Goal: Find specific page/section: Find specific page/section

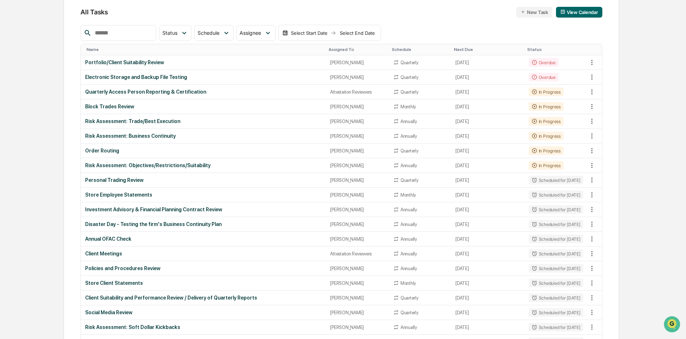
click at [119, 81] on td "Electronic Storage and Backup File Testing" at bounding box center [203, 77] width 245 height 15
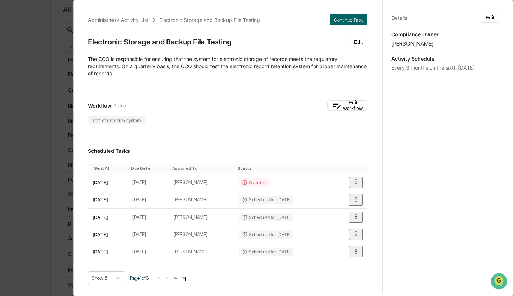
click at [45, 97] on div "Administrator Activity List Electronic Storage and Backup File Testing Continue…" at bounding box center [256, 148] width 513 height 296
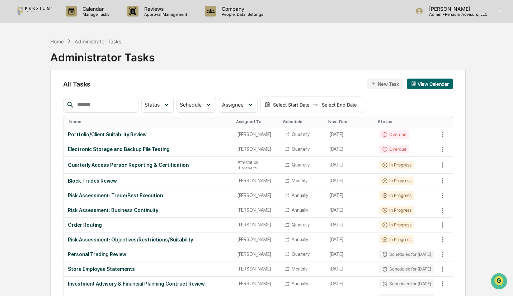
click at [87, 101] on input "text" at bounding box center [104, 104] width 61 height 9
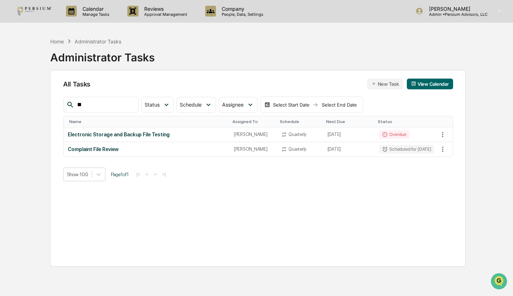
type input "*"
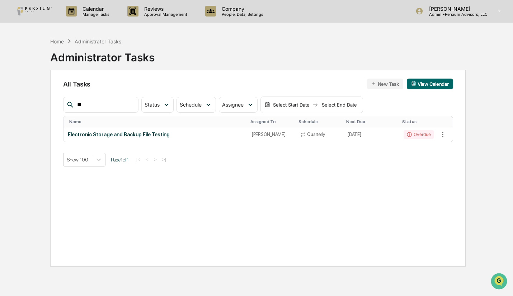
type input "*"
type input "****"
click at [120, 133] on div "Electronic Storage and Backup File Testing" at bounding box center [156, 135] width 176 height 6
